Goal: Transaction & Acquisition: Purchase product/service

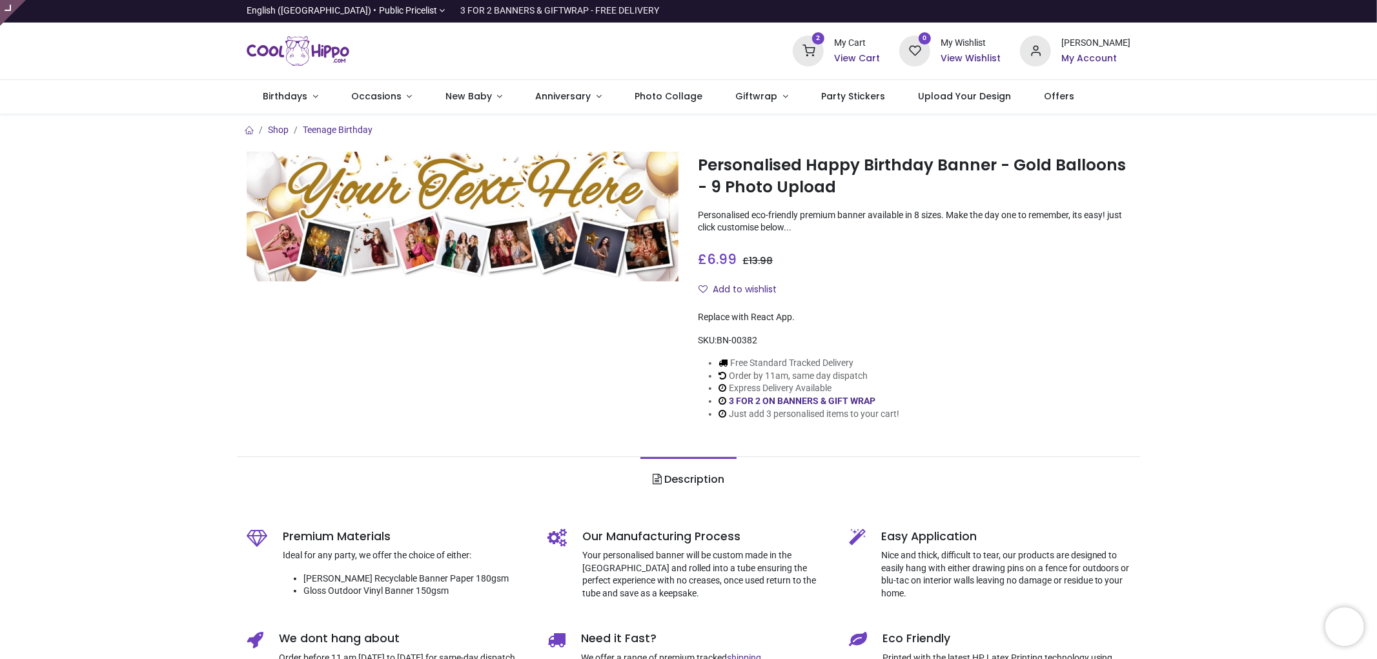
type input "**********"
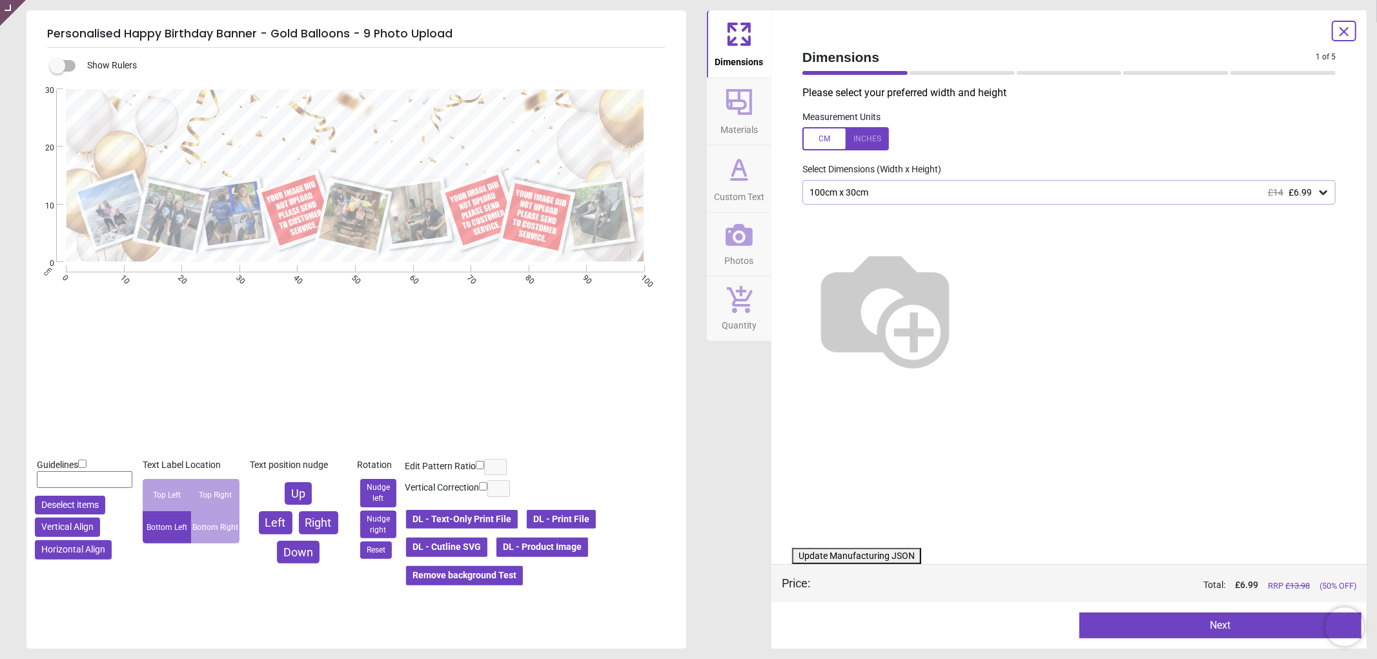
click at [731, 261] on span "Photos" at bounding box center [739, 257] width 29 height 19
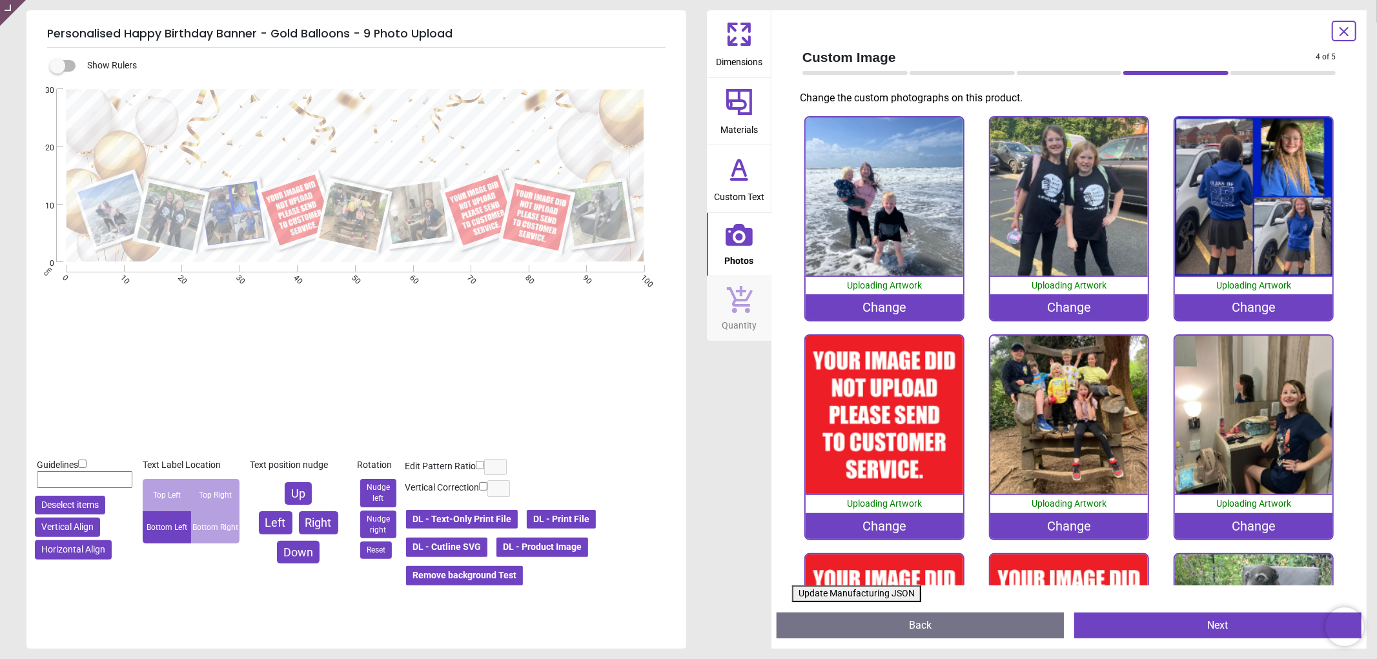
click at [862, 520] on div "Change" at bounding box center [884, 526] width 158 height 26
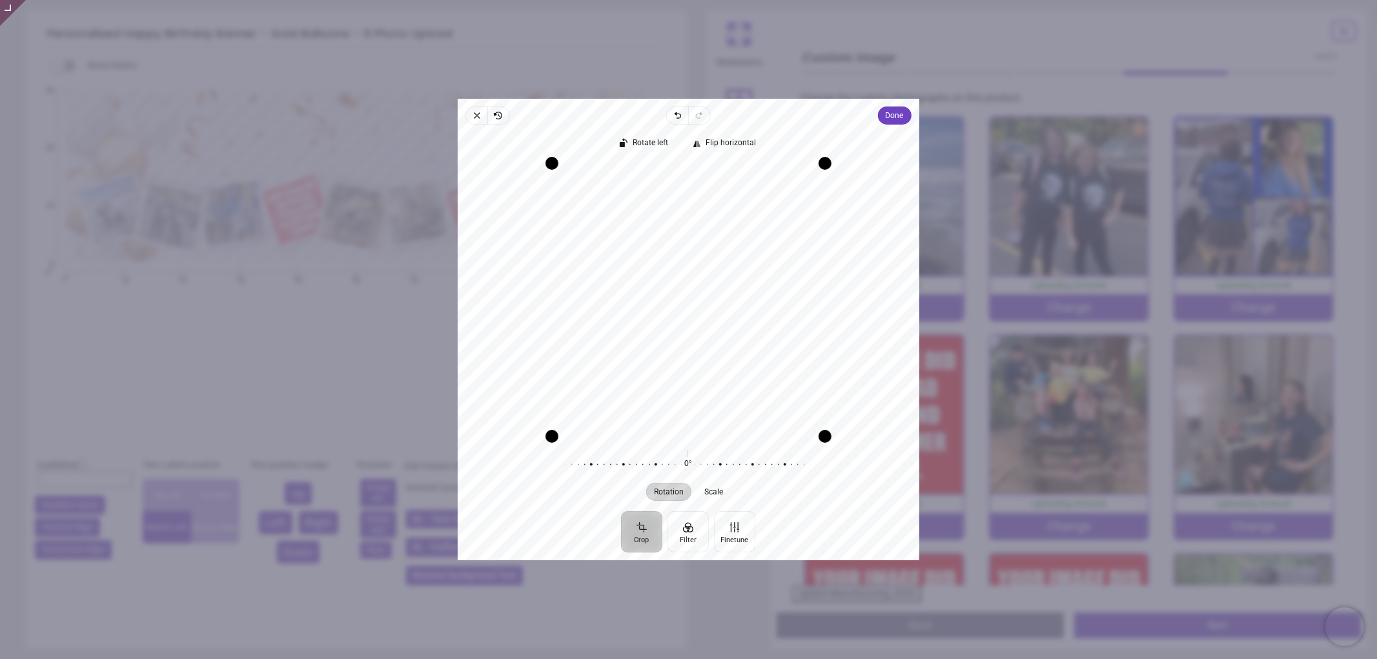
drag, startPoint x: 678, startPoint y: 303, endPoint x: 700, endPoint y: 312, distance: 23.7
click at [700, 312] on div "Recenter" at bounding box center [688, 299] width 441 height 273
drag, startPoint x: 693, startPoint y: 272, endPoint x: 689, endPoint y: 349, distance: 77.5
click at [689, 349] on div "Recenter" at bounding box center [688, 299] width 441 height 273
drag, startPoint x: 672, startPoint y: 339, endPoint x: 665, endPoint y: 339, distance: 7.1
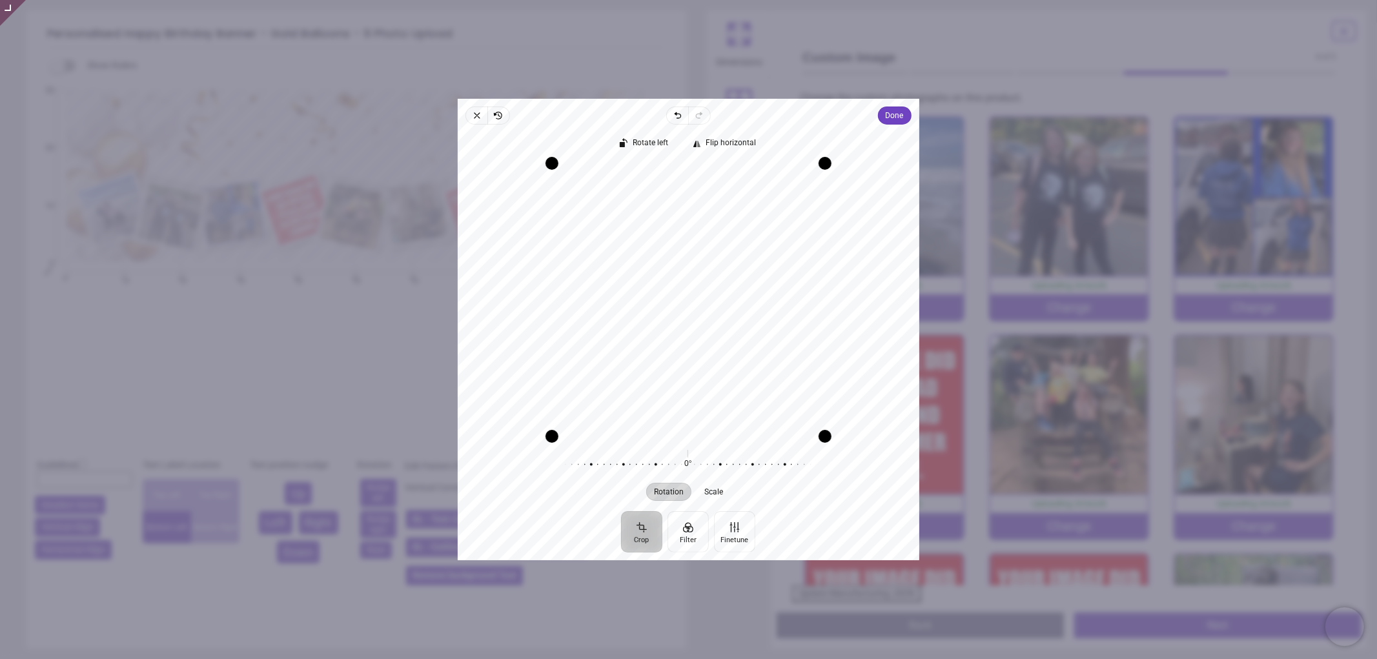
click at [665, 339] on div "Recenter" at bounding box center [688, 299] width 441 height 273
click at [893, 118] on span "Done" at bounding box center [895, 115] width 18 height 15
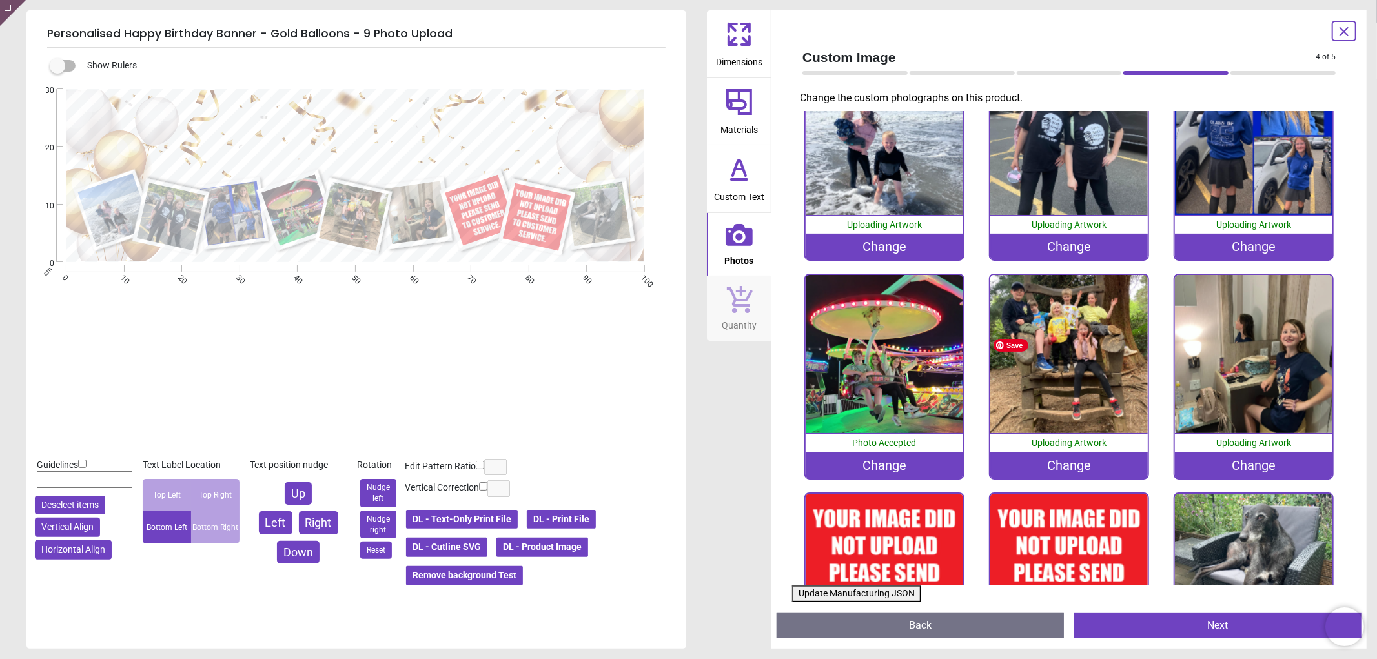
scroll to position [176, 0]
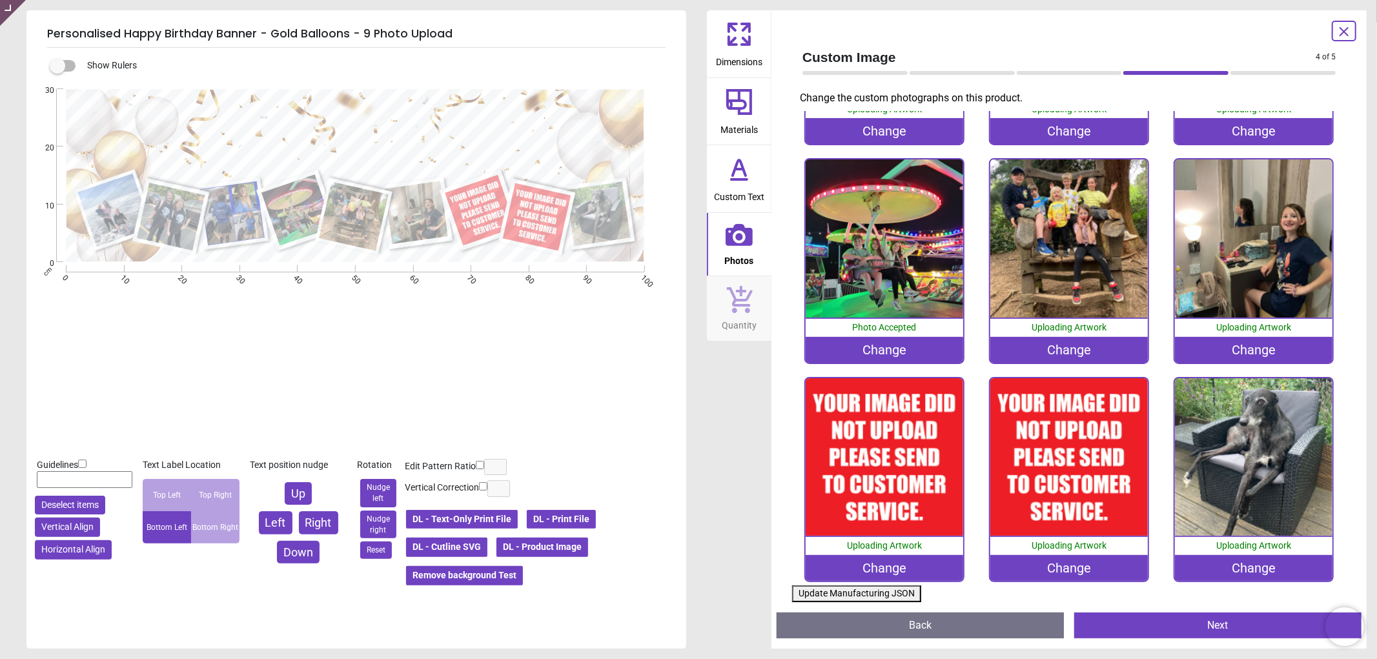
click at [886, 573] on div "0% Uploading Artwork Change" at bounding box center [884, 479] width 161 height 205
click at [892, 560] on div "Change" at bounding box center [884, 568] width 158 height 26
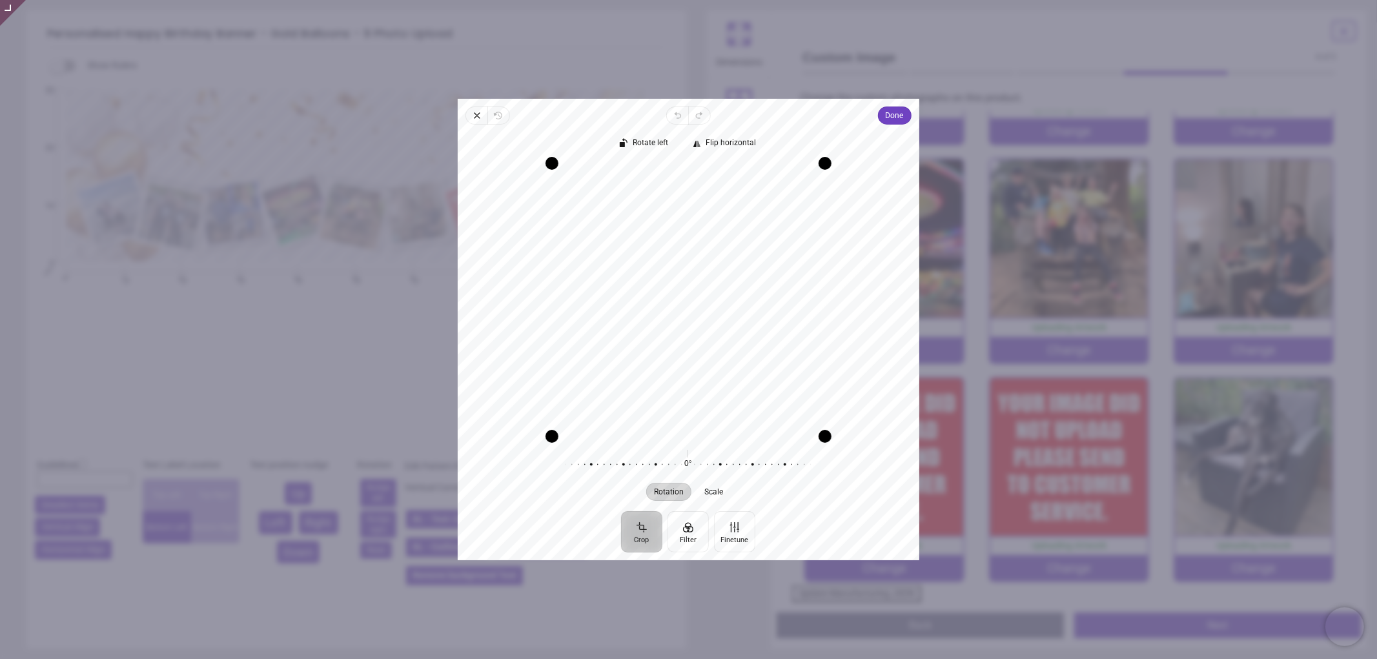
drag, startPoint x: 679, startPoint y: 305, endPoint x: 679, endPoint y: 351, distance: 45.8
click at [679, 351] on div "Recenter" at bounding box center [688, 299] width 441 height 273
click at [895, 115] on span "Done" at bounding box center [895, 115] width 18 height 15
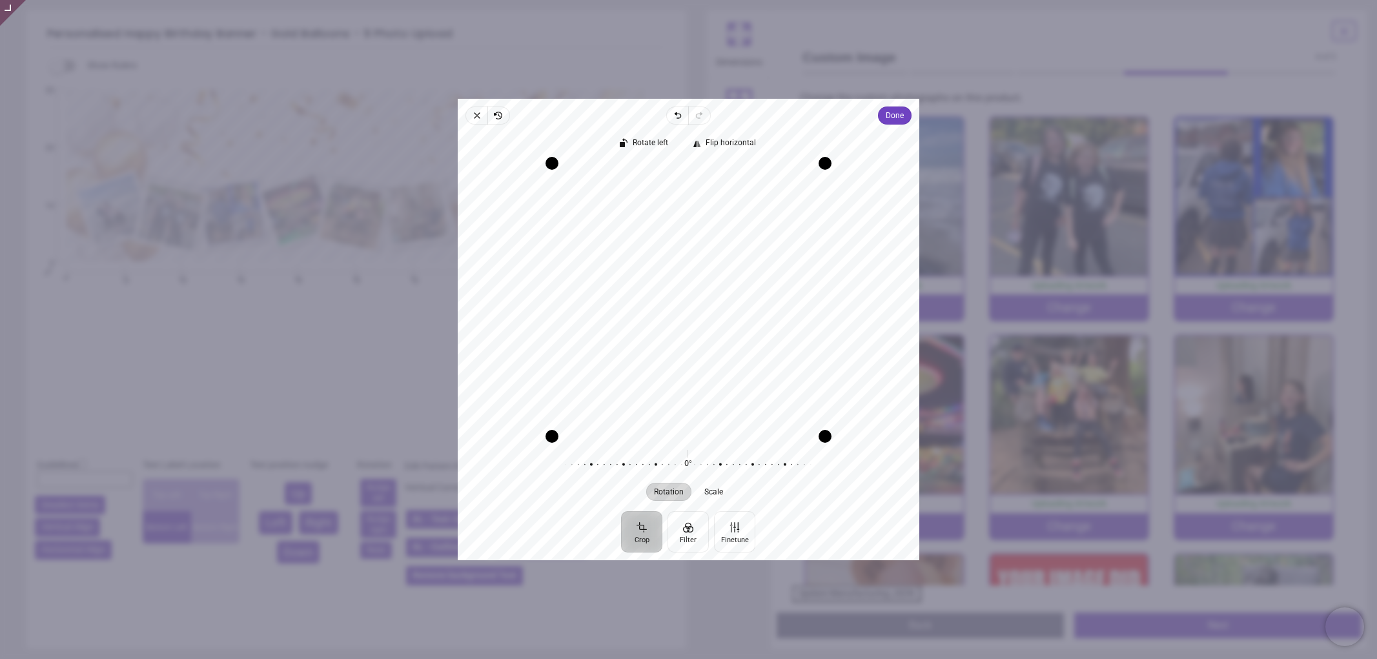
click at [720, 366] on div "Recenter" at bounding box center [688, 299] width 441 height 273
